Goal: Task Accomplishment & Management: Use online tool/utility

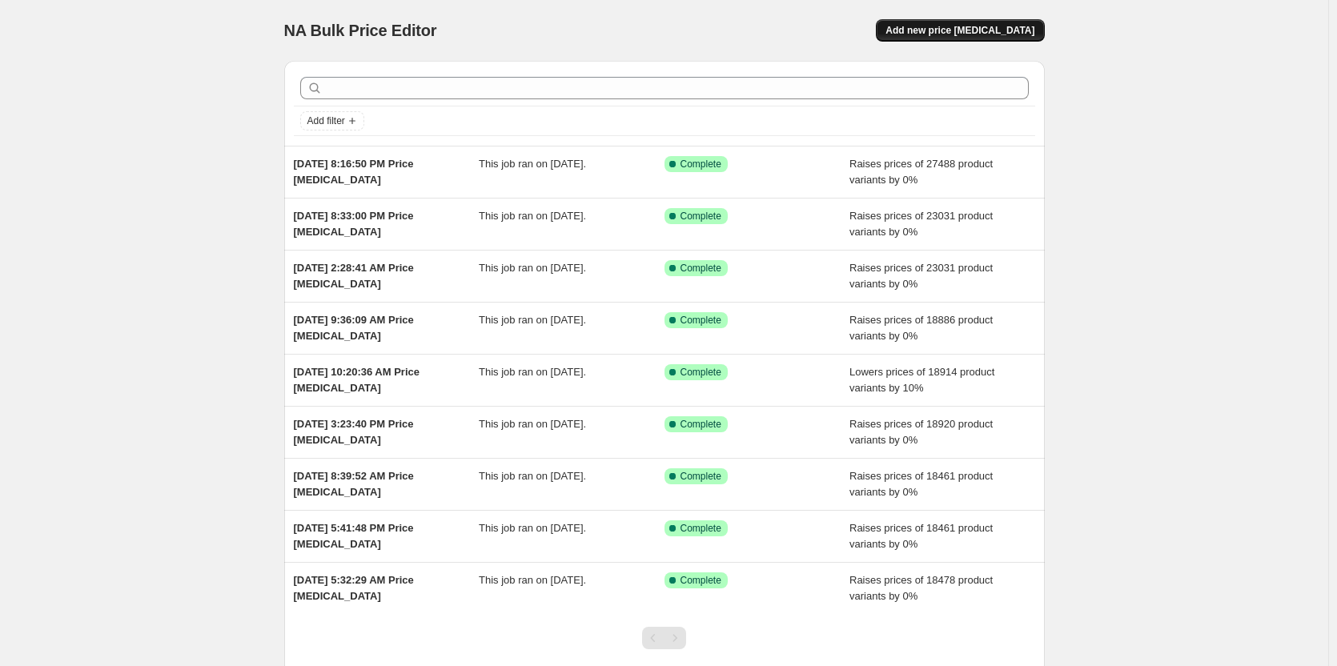
click at [940, 30] on span "Add new price [MEDICAL_DATA]" at bounding box center [959, 30] width 149 height 13
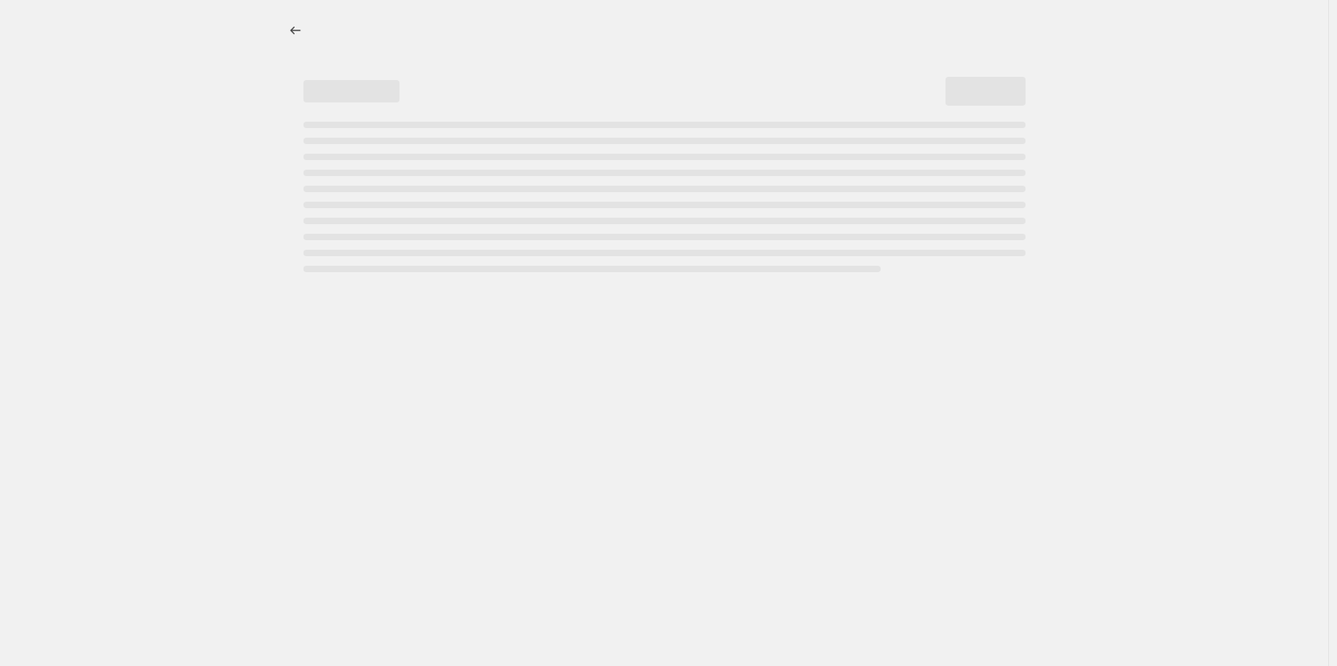
select select "percentage"
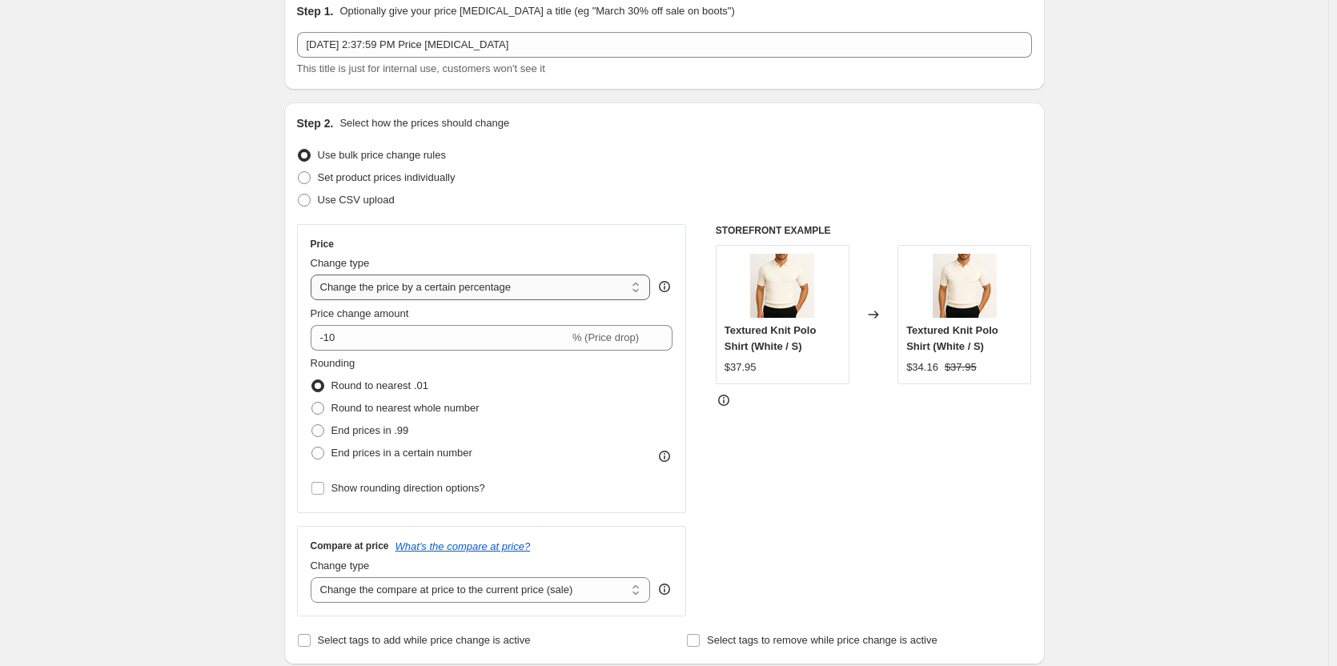
scroll to position [80, 0]
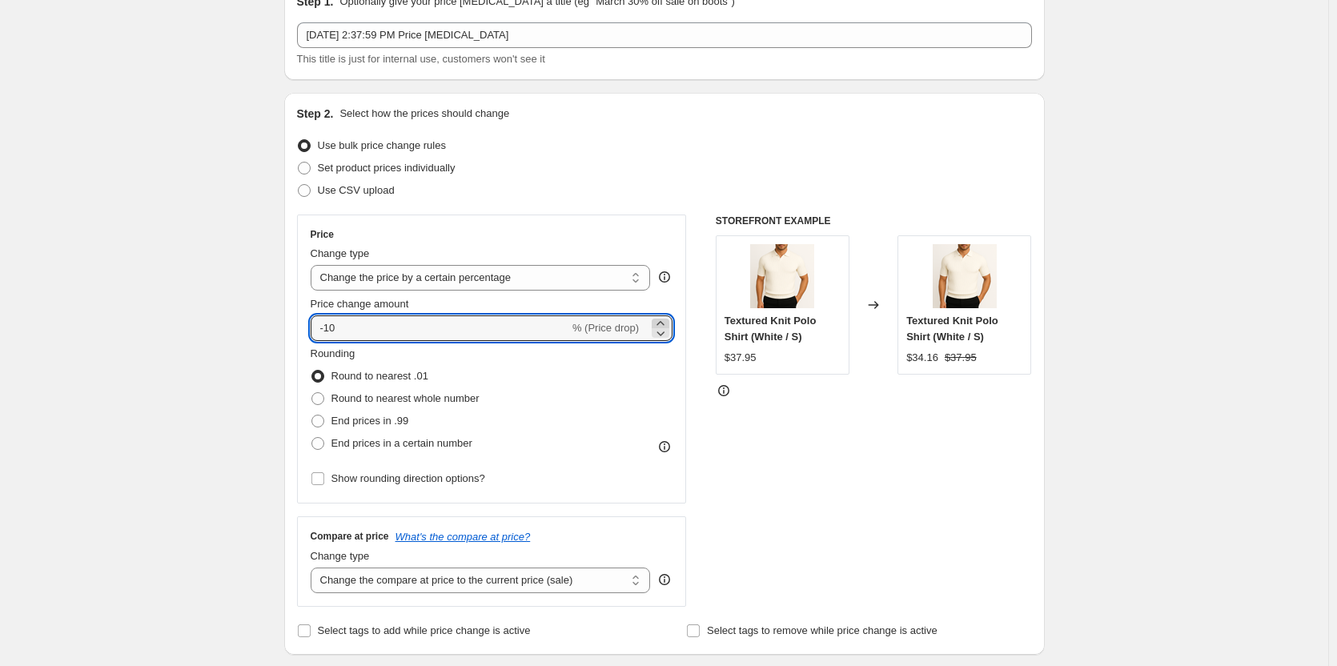
click at [657, 316] on icon at bounding box center [660, 323] width 16 height 16
click at [658, 319] on icon at bounding box center [660, 323] width 16 height 16
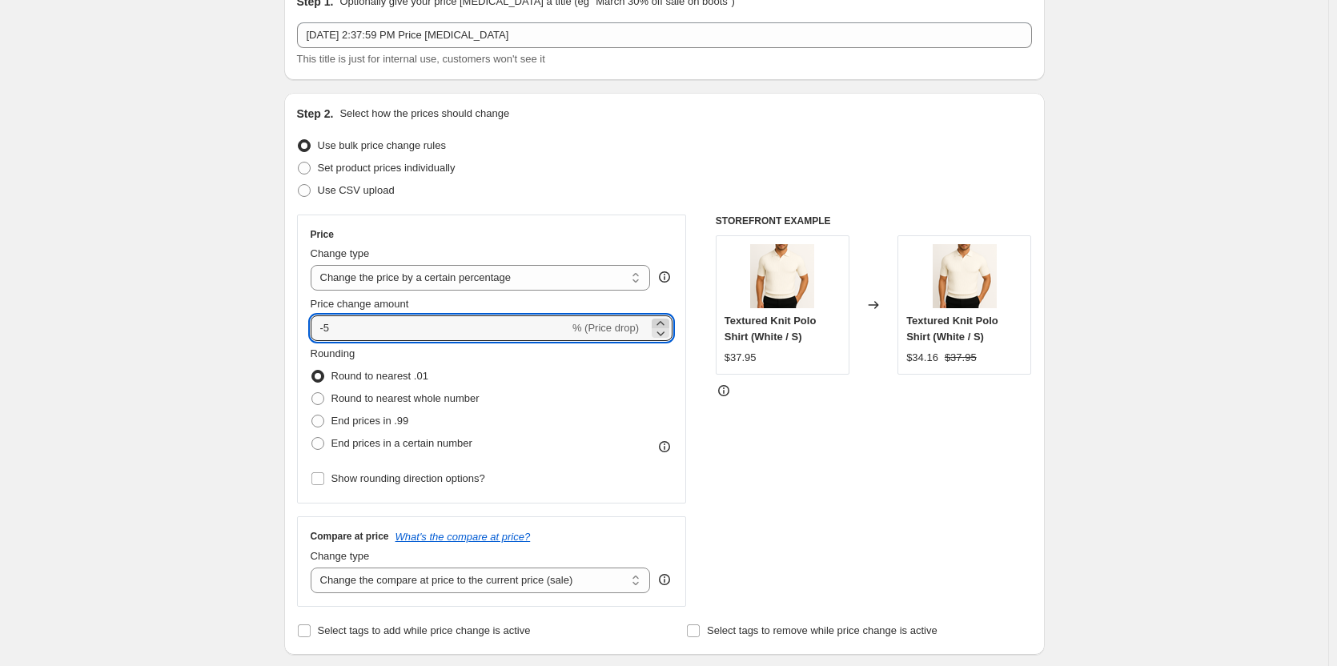
click at [658, 319] on icon at bounding box center [660, 323] width 16 height 16
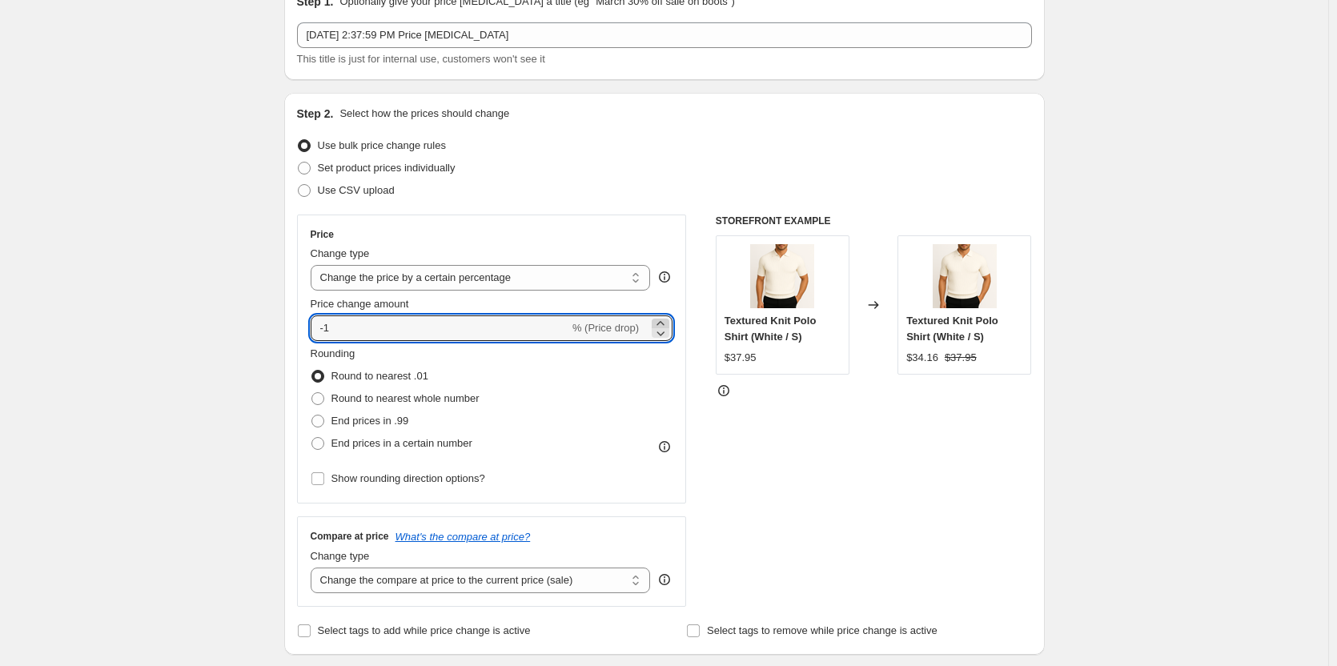
type input "0"
click at [331, 422] on label "End prices in .99" at bounding box center [360, 421] width 98 height 22
click at [312, 415] on input "End prices in .99" at bounding box center [311, 415] width 1 height 1
radio input "true"
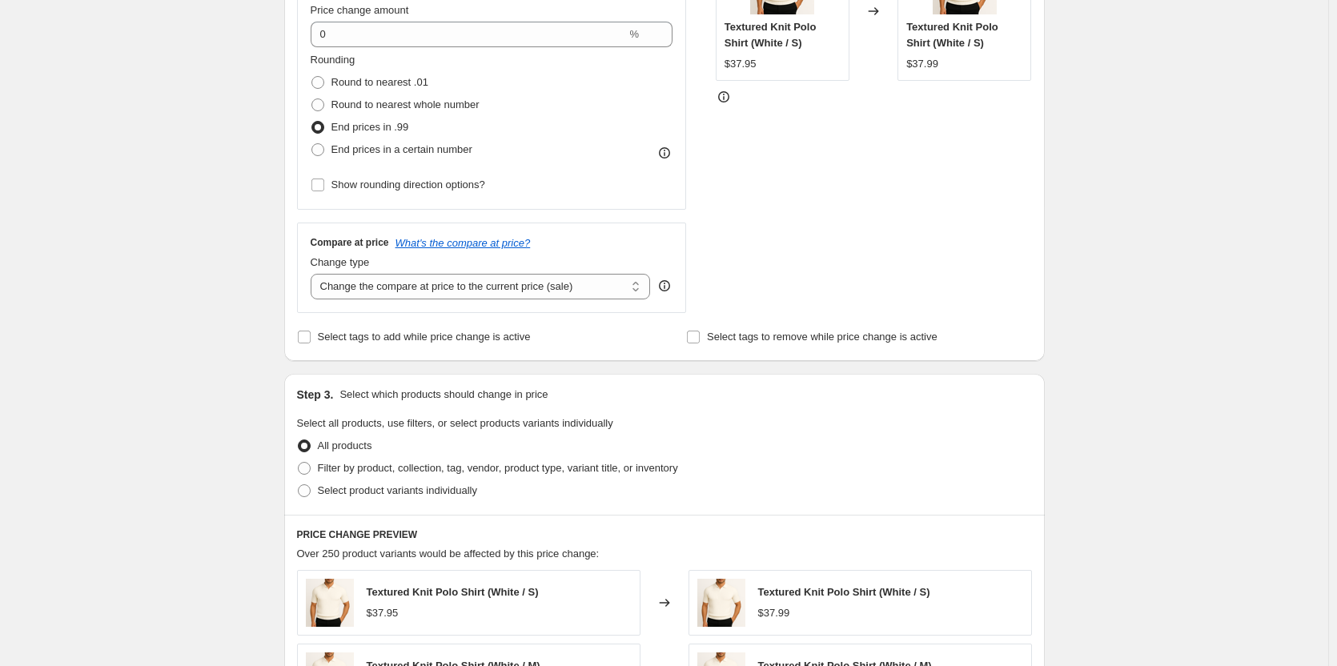
scroll to position [400, 0]
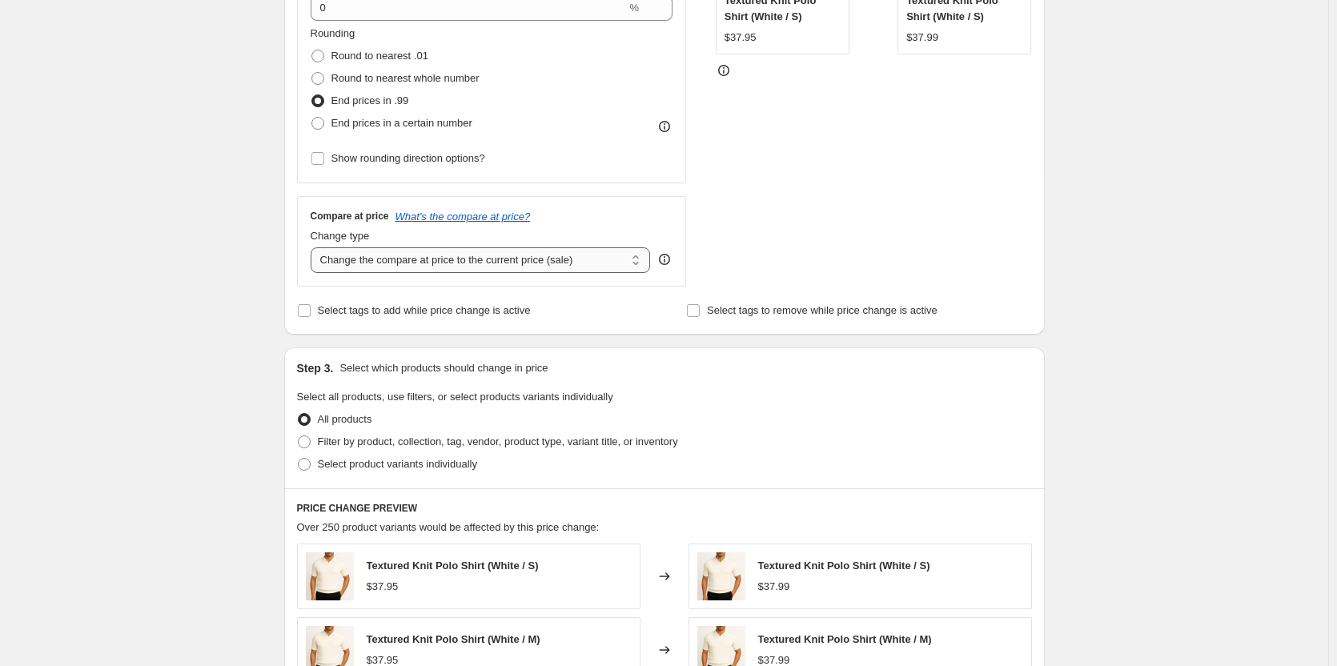
drag, startPoint x: 440, startPoint y: 263, endPoint x: 437, endPoint y: 273, distance: 10.9
click at [440, 263] on select "Change the compare at price to the current price (sale) Change the compare at p…" at bounding box center [481, 260] width 340 height 26
select select "remove"
click at [314, 247] on select "Change the compare at price to the current price (sale) Change the compare at p…" at bounding box center [481, 260] width 340 height 26
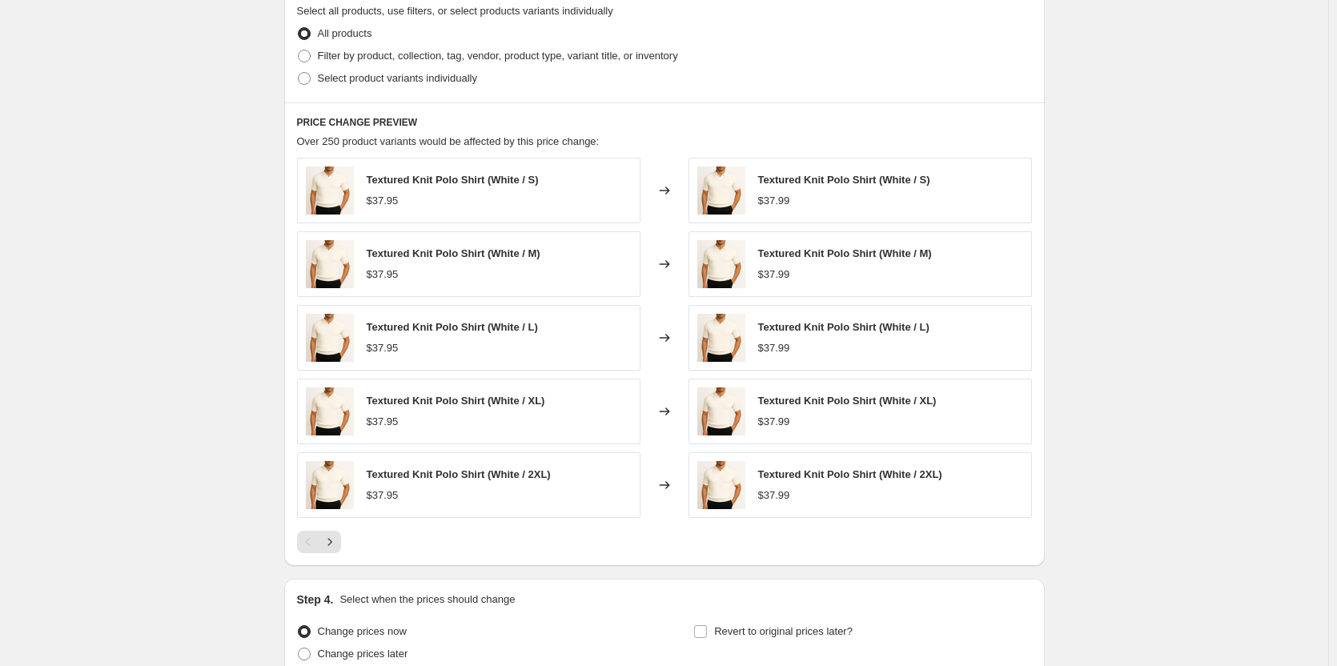
scroll to position [935, 0]
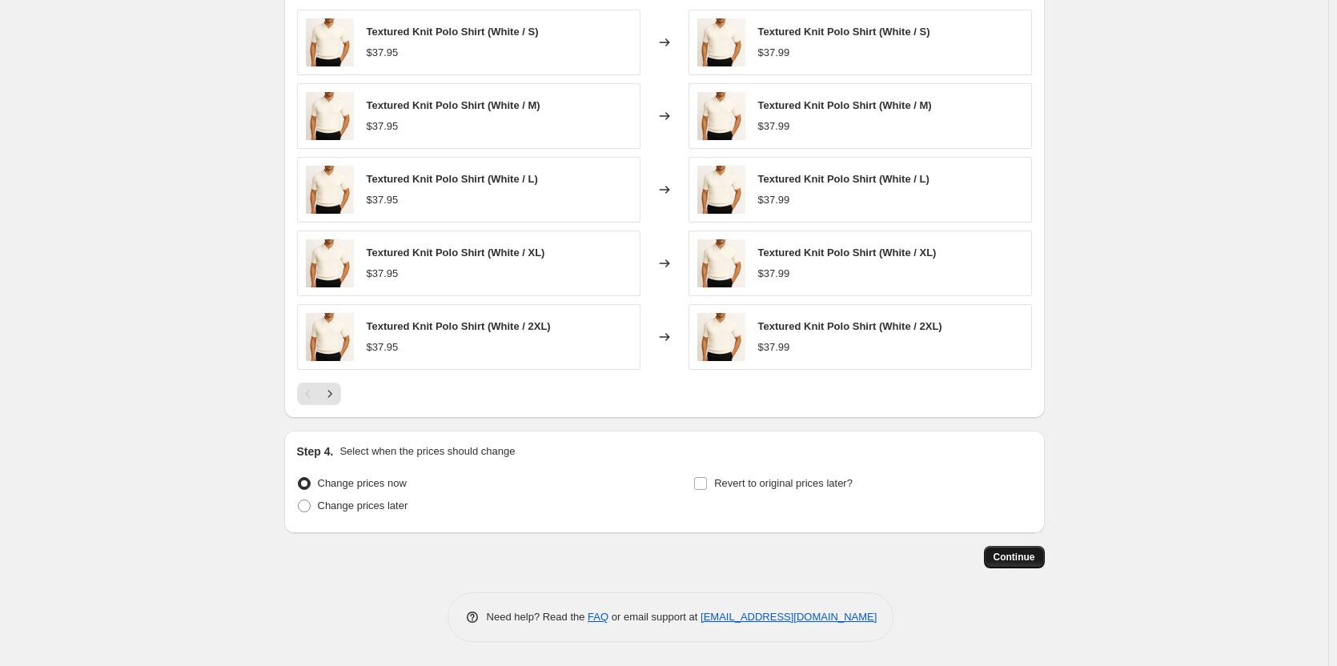
click at [996, 553] on button "Continue" at bounding box center [1014, 557] width 61 height 22
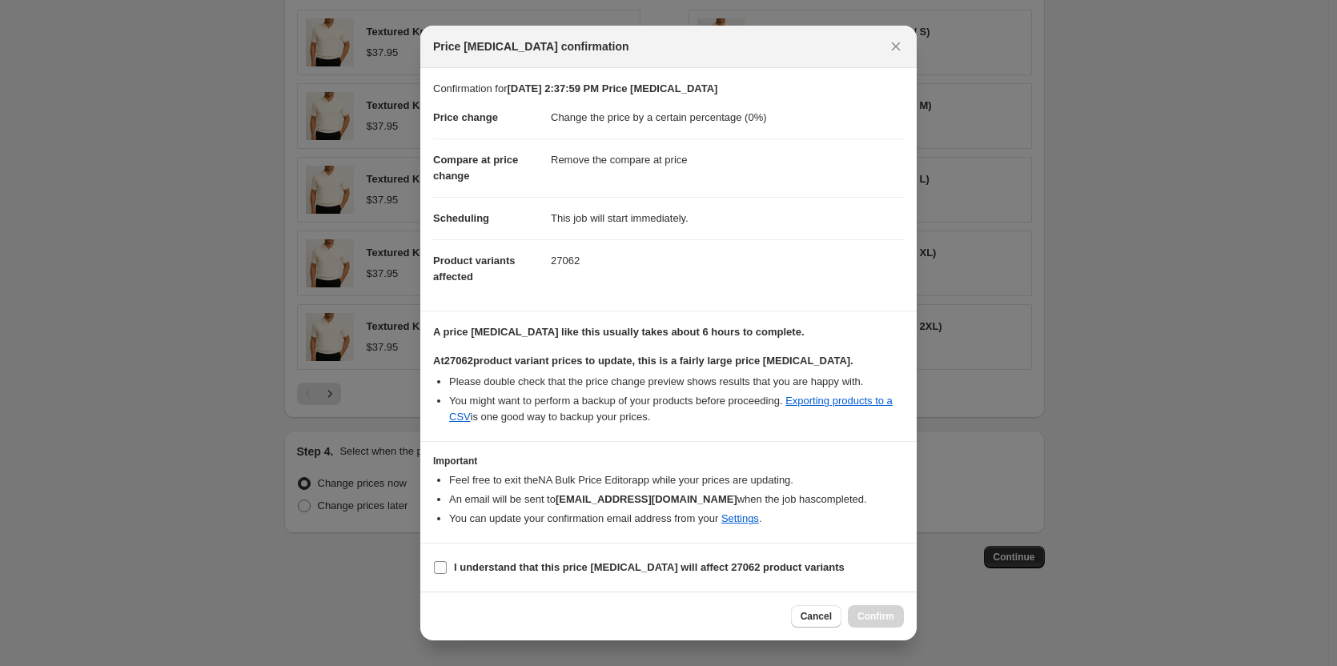
click at [593, 565] on b "I understand that this price change job will affect 27062 product variants" at bounding box center [649, 567] width 391 height 12
click at [447, 565] on input "I understand that this price change job will affect 27062 product variants" at bounding box center [440, 567] width 13 height 13
checkbox input "true"
click at [892, 619] on span "Confirm" at bounding box center [875, 616] width 37 height 13
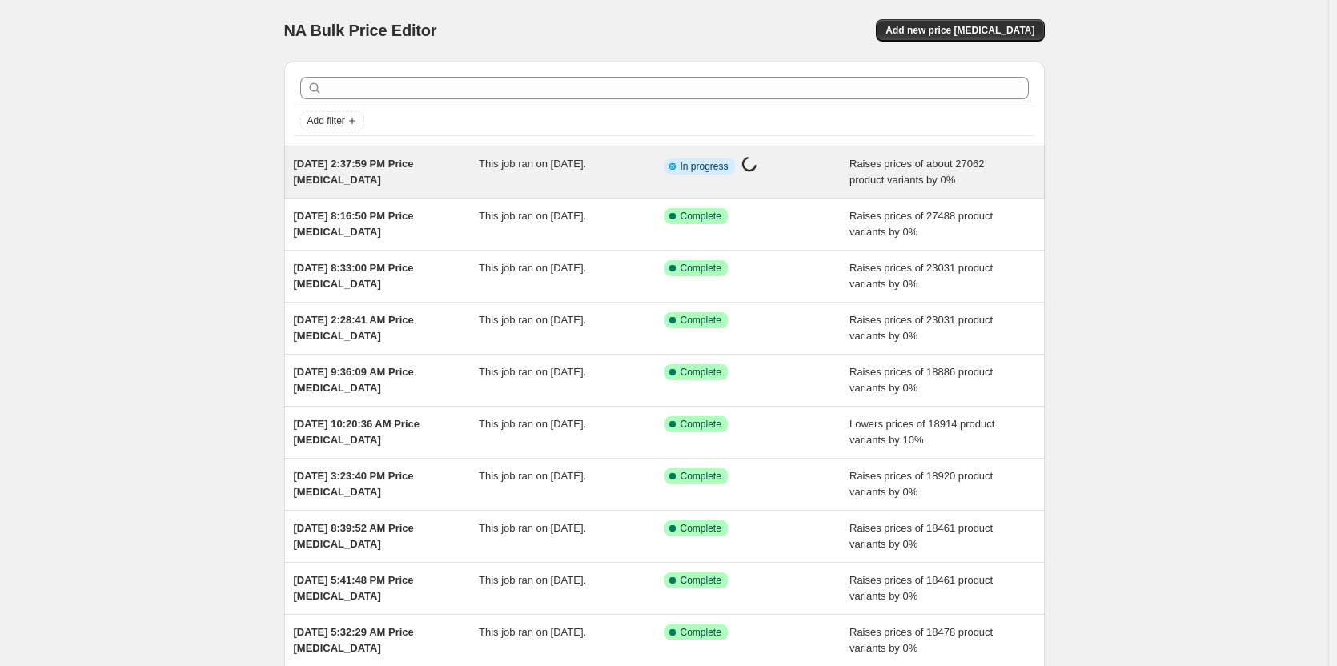
click at [414, 168] on span "[DATE] 2:37:59 PM Price [MEDICAL_DATA]" at bounding box center [354, 172] width 120 height 28
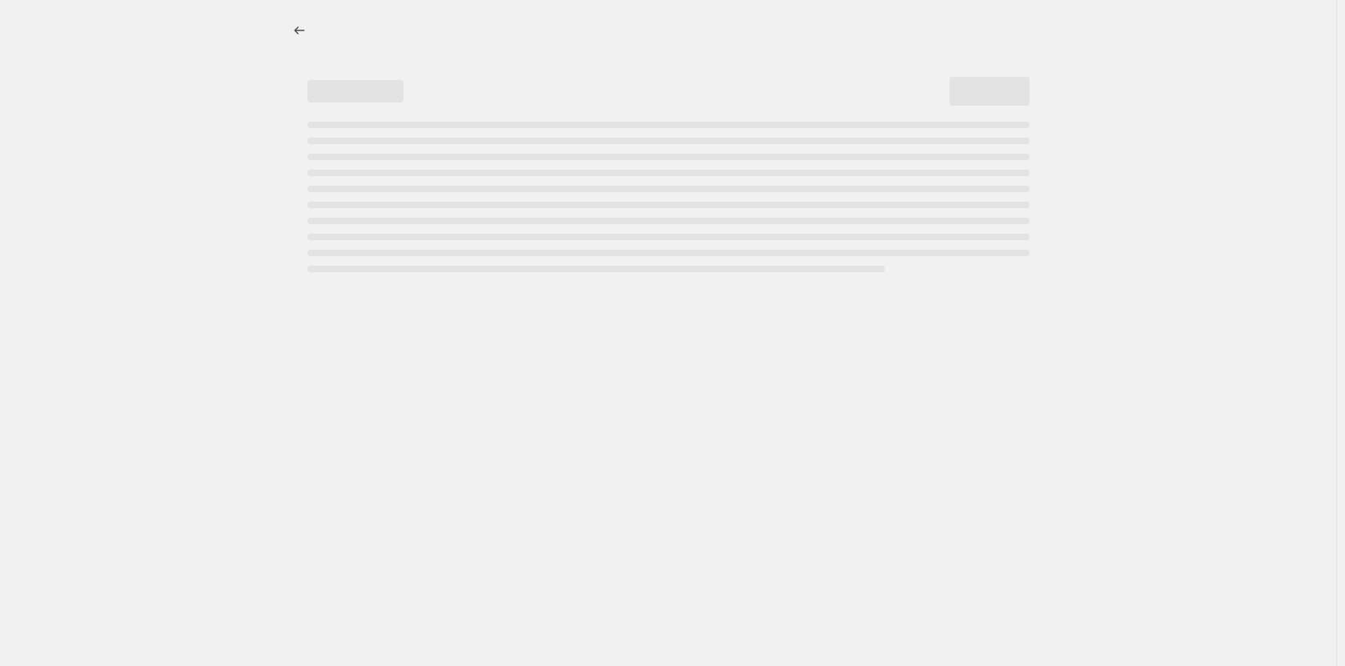
select select "percentage"
select select "remove"
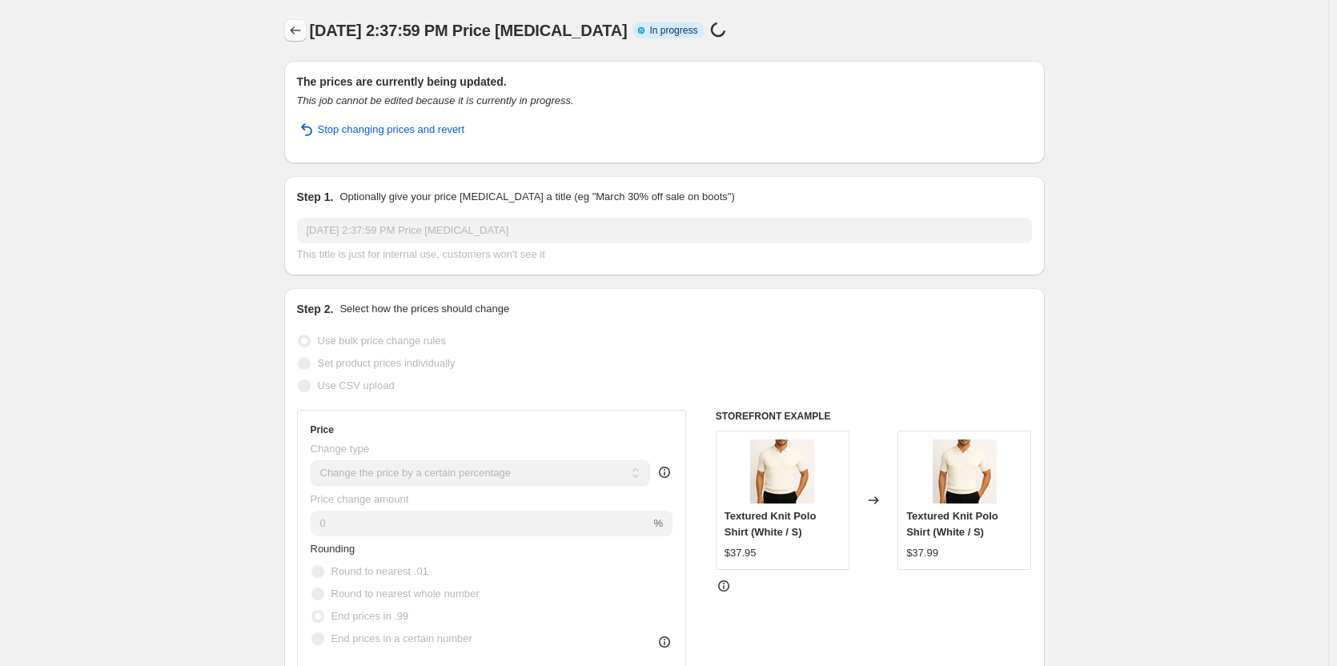
click at [291, 33] on icon "Price change jobs" at bounding box center [295, 30] width 16 height 16
